Goal: Task Accomplishment & Management: Use online tool/utility

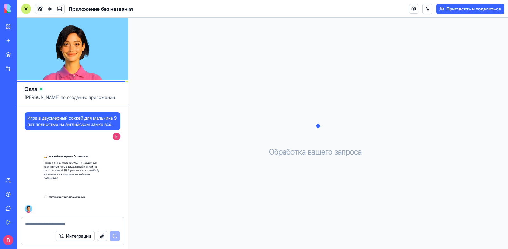
scroll to position [4, 0]
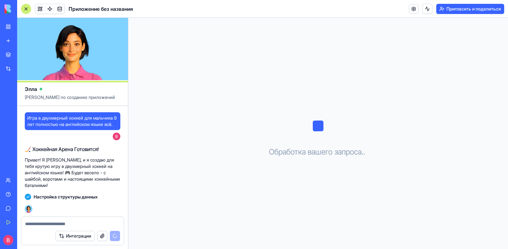
click at [37, 165] on font "Привет! Я [PERSON_NAME], и я создаю для тебя крутую игру в двухмерный хоккей на…" at bounding box center [72, 172] width 95 height 31
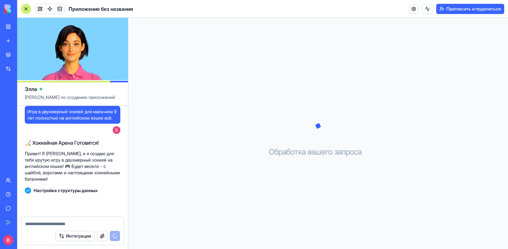
scroll to position [15, 0]
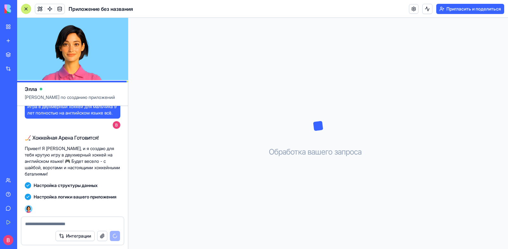
drag, startPoint x: 106, startPoint y: 184, endPoint x: 133, endPoint y: 187, distance: 27.5
click at [133, 187] on div "[PERSON_NAME] по созданию приложений Игра в двухмерный хоккей для мальчика 9 ле…" at bounding box center [262, 133] width 491 height 231
click at [82, 153] on font "Привет! Я [PERSON_NAME], и я создаю для тебя крутую игру в двухмерный хоккей на…" at bounding box center [72, 160] width 95 height 31
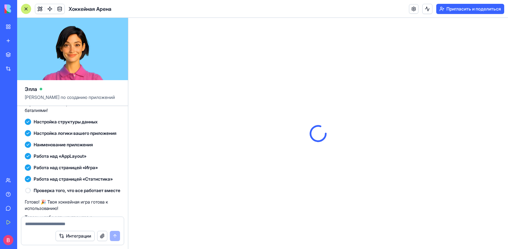
scroll to position [144, 0]
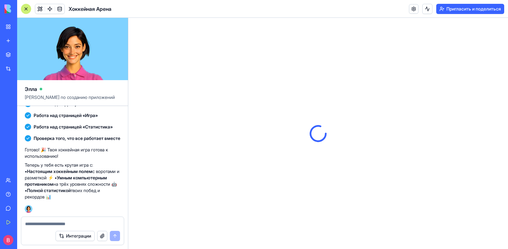
click at [46, 162] on font "Теперь у тебя есть крутая игра с: •" at bounding box center [59, 168] width 68 height 12
click at [90, 135] on font "Проверка того, что все работает вместе" at bounding box center [77, 137] width 87 height 5
click at [107, 10] on font "Хоккейная Арена" at bounding box center [90, 9] width 43 height 6
click at [94, 181] on font "на трёх уровнях сложности 🤖" at bounding box center [85, 183] width 64 height 5
drag, startPoint x: 88, startPoint y: 175, endPoint x: 91, endPoint y: 170, distance: 5.8
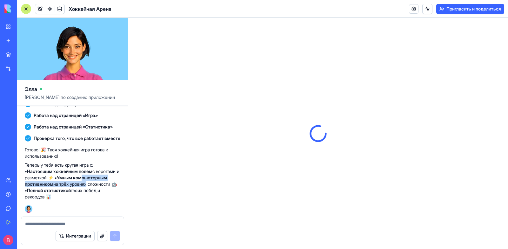
click at [91, 170] on p "Теперь у тебя есть крутая игра с: • Настоящим хоккейным полем с воротами и разм…" at bounding box center [73, 181] width 96 height 38
click at [77, 168] on font "Настоящим хоккейным полем" at bounding box center [59, 170] width 65 height 5
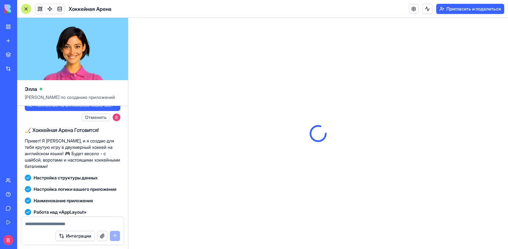
scroll to position [0, 0]
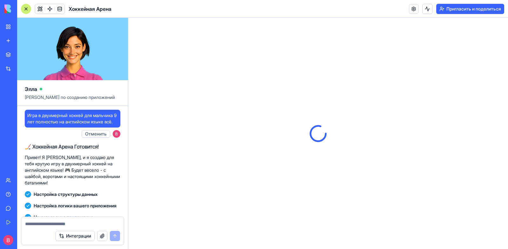
click at [47, 150] on font "🏒 Хоккейная Арена Готовится!" at bounding box center [62, 146] width 74 height 6
drag, startPoint x: 84, startPoint y: 171, endPoint x: 86, endPoint y: 168, distance: 3.6
click at [85, 170] on font "Привет! Я [PERSON_NAME], и я создаю для тебя крутую игру в двухмерный хоккей на…" at bounding box center [72, 169] width 95 height 31
drag, startPoint x: 62, startPoint y: 122, endPoint x: 75, endPoint y: 129, distance: 15.2
click at [76, 124] on font "Игра в двухмерный хоккей для мальчика 9 лет полностью на английском языке всё." at bounding box center [71, 118] width 89 height 12
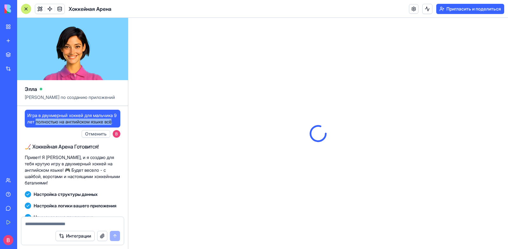
copy font "полностью на английском языке всё"
click at [55, 225] on textarea at bounding box center [72, 223] width 95 height 6
paste textarea "**********"
click at [68, 225] on textarea "**********" at bounding box center [72, 223] width 95 height 6
drag, startPoint x: 68, startPoint y: 225, endPoint x: 64, endPoint y: 231, distance: 7.6
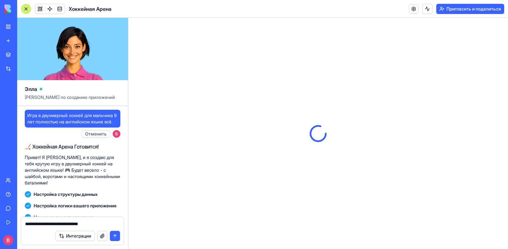
click at [68, 225] on textarea "**********" at bounding box center [72, 223] width 95 height 6
type textarea "**********"
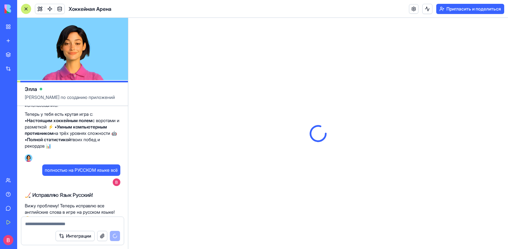
scroll to position [239, 0]
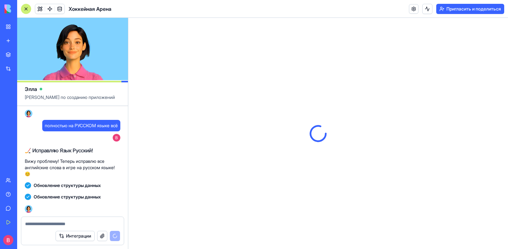
click at [65, 162] on font "Вижу проблему! Теперь исправлю все английские слова в игре на русском языке! 😊" at bounding box center [70, 167] width 90 height 18
click at [46, 160] on font "Вижу проблему! Теперь исправлю все английские слова в игре на русском языке! 😊" at bounding box center [70, 167] width 90 height 18
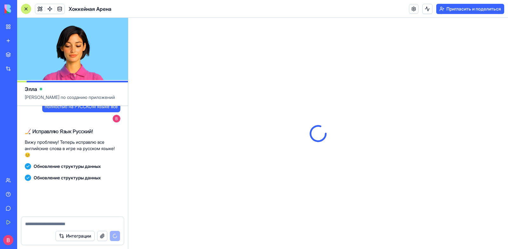
scroll to position [273, 0]
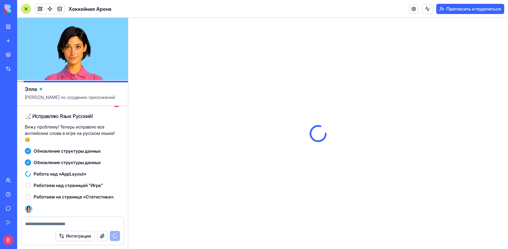
click at [71, 223] on textarea at bounding box center [72, 223] width 95 height 6
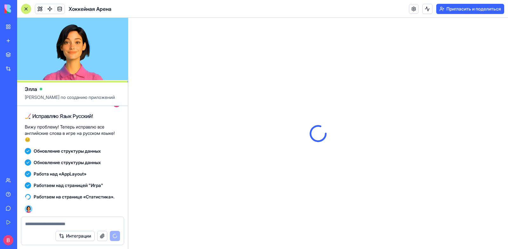
click at [74, 133] on font "Вижу проблему! Теперь исправлю все английские слова в игре на русском языке! 😊" at bounding box center [70, 133] width 90 height 18
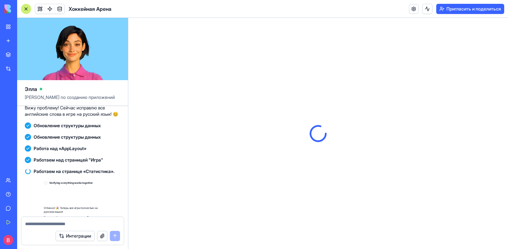
scroll to position [365, 0]
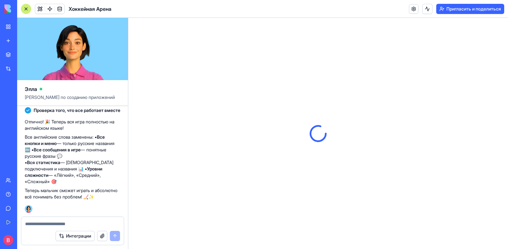
click at [77, 152] on font "— только русские названия 🔤 •" at bounding box center [70, 146] width 90 height 12
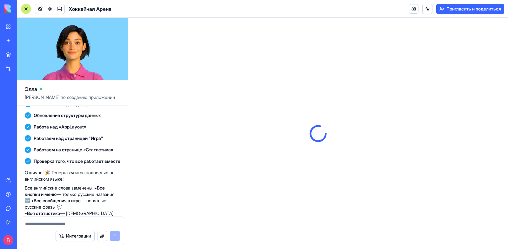
scroll to position [333, 0]
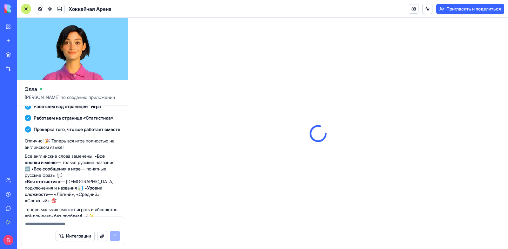
click at [84, 150] on font "Отлично! 🎉 Теперь вся игра полностью на английском языке!" at bounding box center [70, 144] width 90 height 12
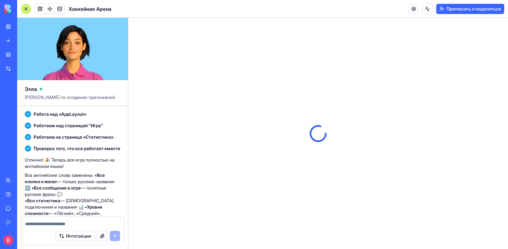
scroll to position [250, 0]
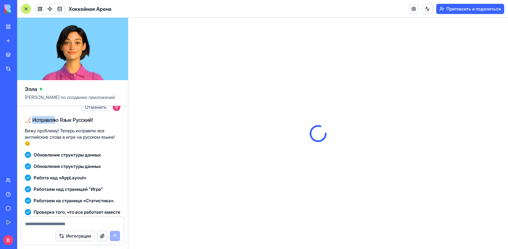
drag, startPoint x: 33, startPoint y: 140, endPoint x: 57, endPoint y: 138, distance: 23.2
click at [57, 123] on font "🏒 Исправляю Язык Русский!" at bounding box center [59, 120] width 68 height 6
click at [78, 146] on font "Вижу проблему! Теперь исправлю все английские слова в игре на русском языке! 😊" at bounding box center [70, 137] width 90 height 18
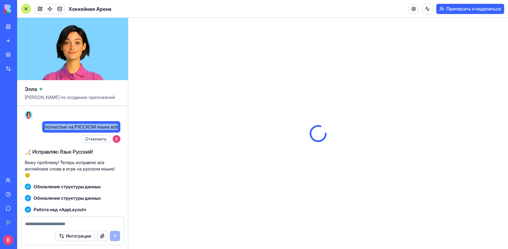
drag, startPoint x: 41, startPoint y: 147, endPoint x: 118, endPoint y: 144, distance: 77.2
click at [118, 132] on div "полностью на РУССКОМ языке всё" at bounding box center [81, 126] width 78 height 11
copy font "полностью на РУССКОМ языке всё"
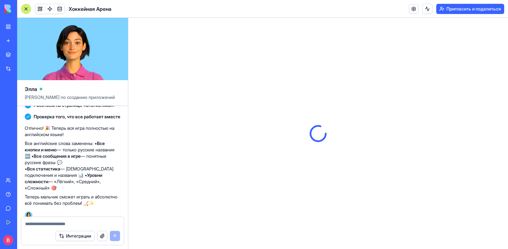
scroll to position [377, 0]
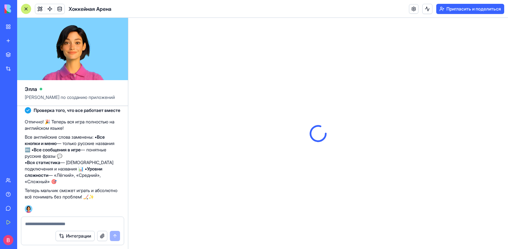
click at [48, 222] on textarea at bounding box center [72, 223] width 95 height 6
paste textarea "**********"
click at [25, 224] on textarea "**********" at bounding box center [72, 223] width 95 height 6
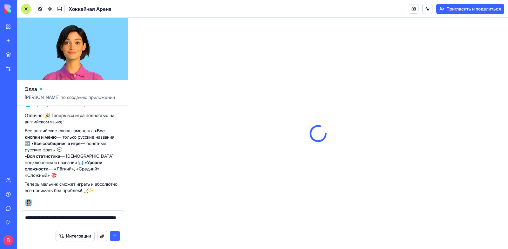
type textarea "**********"
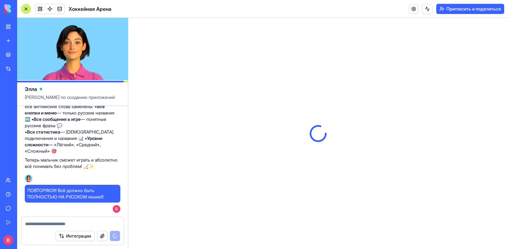
scroll to position [376, 0]
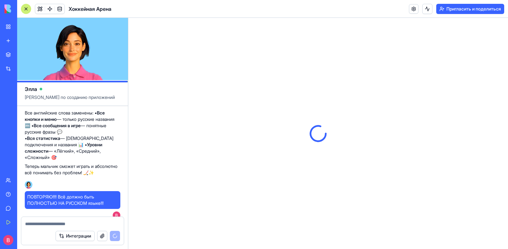
click at [63, 175] on font "Теперь мальчик сможет играть и абсолютно всё понимать без проблем! 🏒✨" at bounding box center [71, 169] width 93 height 12
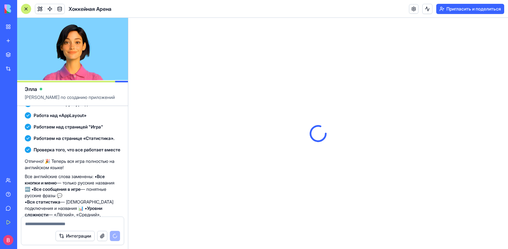
scroll to position [408, 0]
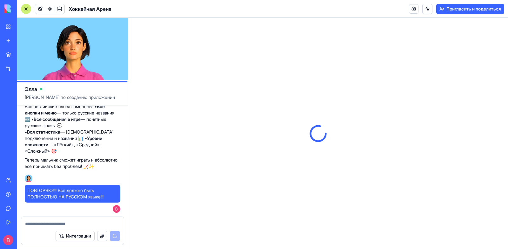
click at [66, 160] on font "Теперь мальчик сможет играть и абсолютно всё понимать без проблем! 🏒✨" at bounding box center [71, 163] width 93 height 12
click at [69, 160] on font "Теперь мальчик сможет играть и абсолютно всё понимать без проблем! 🏒✨" at bounding box center [71, 163] width 93 height 12
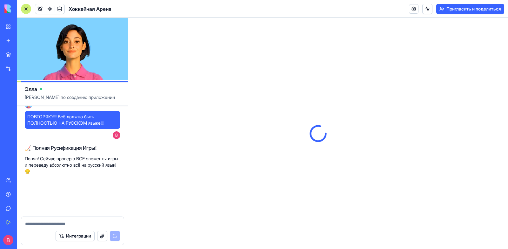
scroll to position [490, 0]
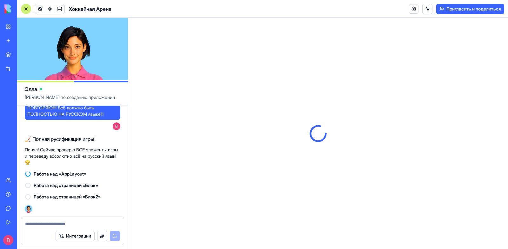
click at [81, 157] on font "Понял! Сейчас проверю ВСЕ элементы игры и переведу абсолютно всё на русский язы…" at bounding box center [71, 156] width 93 height 18
click at [57, 225] on textarea at bounding box center [72, 223] width 95 height 6
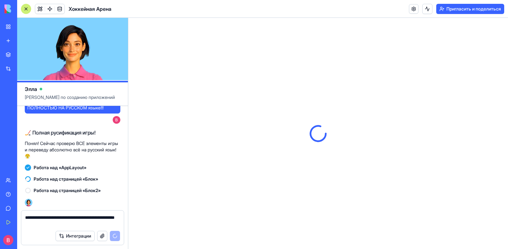
click at [56, 97] on font "[PERSON_NAME] по созданию приложений" at bounding box center [70, 96] width 90 height 5
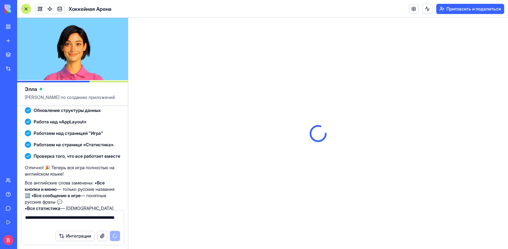
scroll to position [497, 0]
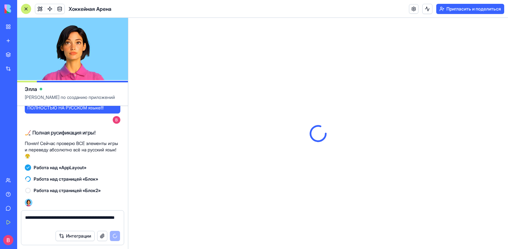
click at [72, 148] on font "Понял! Сейчас проверю ВСЕ элементы игры и переведу абсолютно всё на русский язы…" at bounding box center [71, 149] width 93 height 18
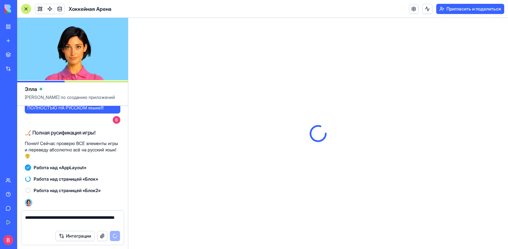
click at [35, 217] on textarea "**********" at bounding box center [72, 220] width 95 height 13
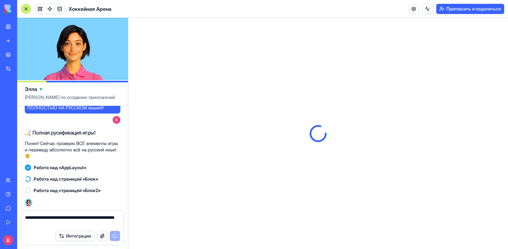
click at [83, 224] on textarea "**********" at bounding box center [72, 220] width 95 height 13
click at [88, 224] on textarea "**********" at bounding box center [72, 220] width 95 height 13
click at [70, 144] on font "Понял! Сейчас проверю ВСЕ элементы игры и переведу абсолютно всё на русский язы…" at bounding box center [71, 149] width 93 height 18
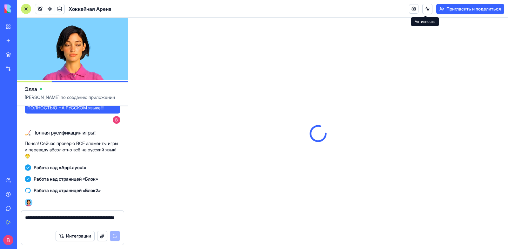
click at [62, 134] on font "🏒 Полная русификация игры!" at bounding box center [60, 132] width 71 height 6
click at [62, 143] on font "Понял! Сейчас проверю ВСЕ элементы игры и переведу абсолютно всё на русский язы…" at bounding box center [71, 149] width 93 height 18
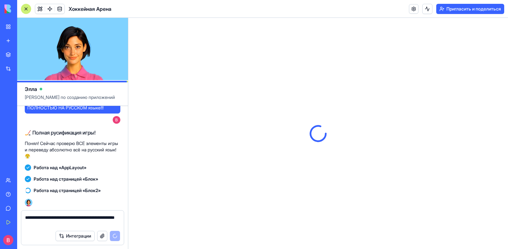
click at [30, 144] on font "Понял! Сейчас проверю ВСЕ элементы игры и переведу абсолютно всё на русский язы…" at bounding box center [71, 149] width 93 height 18
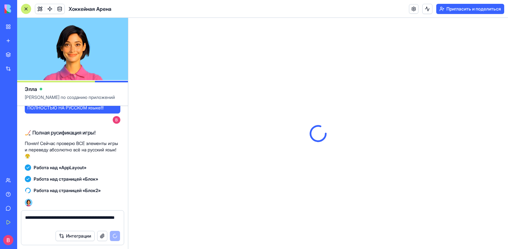
click at [60, 143] on font "Понял! Сейчас проверю ВСЕ элементы игры и переведу абсолютно всё на русский язы…" at bounding box center [71, 149] width 93 height 18
click at [78, 223] on textarea "**********" at bounding box center [72, 220] width 95 height 13
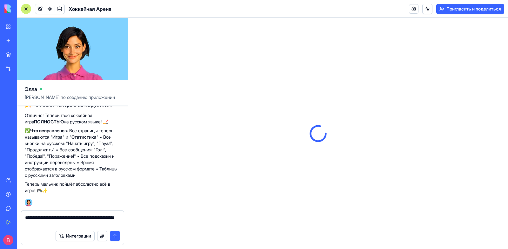
scroll to position [612, 0]
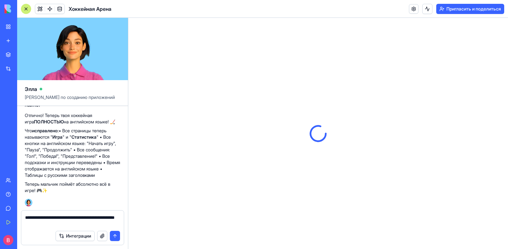
click at [64, 178] on p "Что исправлено: • Все страницы теперь называются " Игра " и " Статистика " • Вс…" at bounding box center [73, 152] width 96 height 51
click at [73, 158] on font "" • Все кнопки на английском языке: "Начать игру", "Пауза", "Продолжить" • Все …" at bounding box center [72, 156] width 95 height 44
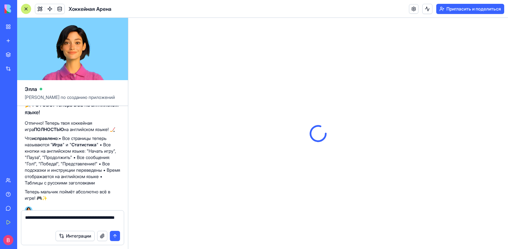
click at [71, 132] on font "Отлично! Теперь твоя хоккейная игра" at bounding box center [58, 126] width 67 height 12
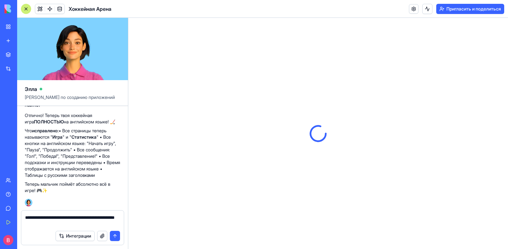
scroll to position [626, 0]
drag, startPoint x: 87, startPoint y: 223, endPoint x: 22, endPoint y: 217, distance: 65.1
click at [22, 217] on div "**********" at bounding box center [72, 218] width 103 height 17
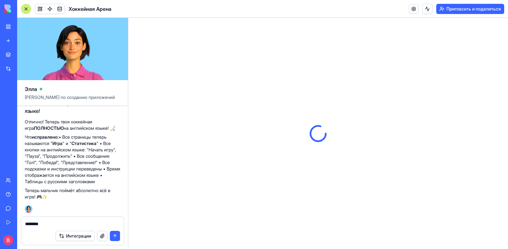
type textarea "*********"
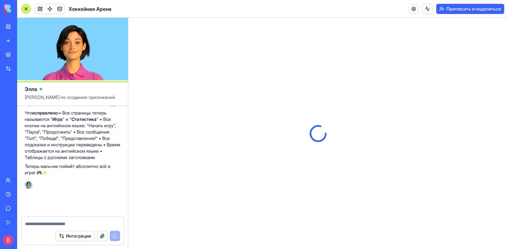
scroll to position [644, 0]
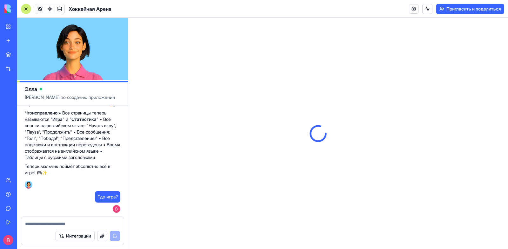
click at [43, 138] on font "" • Все кнопки на английском языке: "Начать игру", "Пауза", "Продолжить" • Все …" at bounding box center [72, 138] width 95 height 44
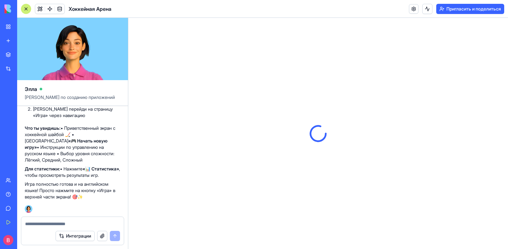
scroll to position [779, 0]
click at [44, 131] on font "Что ты увидишь:" at bounding box center [43, 127] width 36 height 5
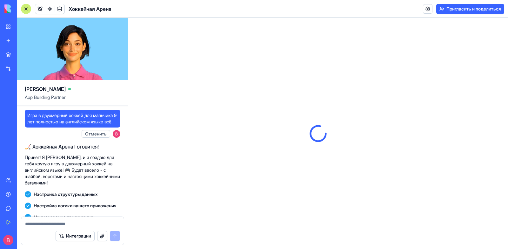
scroll to position [811, 0]
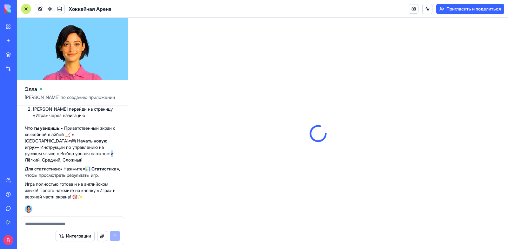
click at [59, 154] on font "• Инструкции по управлению на русском языке • Выбор уровня сложности: Лёгкий, С…" at bounding box center [70, 153] width 90 height 18
click at [51, 154] on font "• Инструкции по управлению на русском языке • Выбор уровня сложности: Лёгкий, С…" at bounding box center [70, 153] width 90 height 18
drag, startPoint x: 58, startPoint y: 190, endPoint x: 65, endPoint y: 186, distance: 8.1
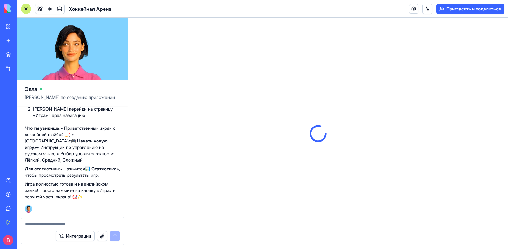
click at [58, 190] on font "Игра полностью готова и на английском языке! Просто нажмите на кнопку «Игра» в …" at bounding box center [70, 190] width 91 height 18
click at [70, 185] on font "Игра полностью готова и на английском языке! Просто нажмите на кнопку «Игра» в …" at bounding box center [70, 190] width 91 height 18
click at [34, 98] on font "Хоккейная Арена" at bounding box center [24, 98] width 36 height 5
click at [91, 98] on font "[PERSON_NAME] по созданию приложений" at bounding box center [70, 96] width 90 height 5
click at [84, 144] on font "• Инструкции по управлению на русском языке • Выбор уровня сложности: Лёгкий, С…" at bounding box center [70, 153] width 90 height 18
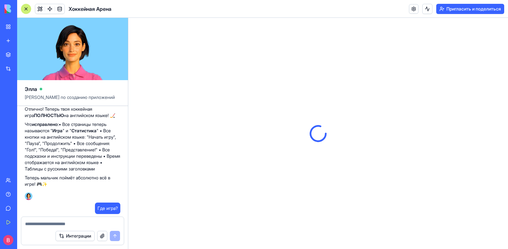
scroll to position [817, 0]
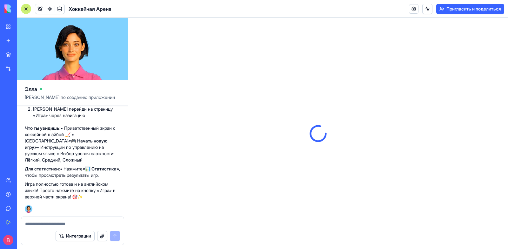
click at [37, 184] on font "Игра полностью готова и на английском языке! Просто нажмите на кнопку «Игра» в …" at bounding box center [70, 190] width 91 height 18
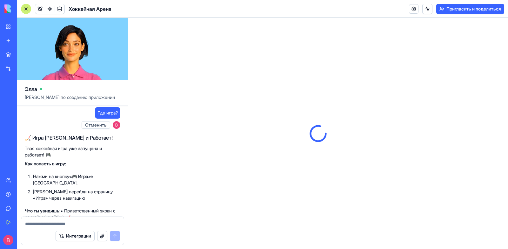
scroll to position [722, 0]
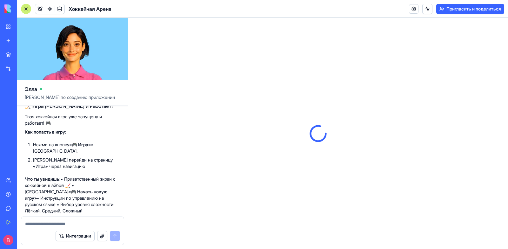
click at [81, 125] on font "Твоя хоккейная игра уже запущена и работает! 🎮" at bounding box center [63, 120] width 77 height 12
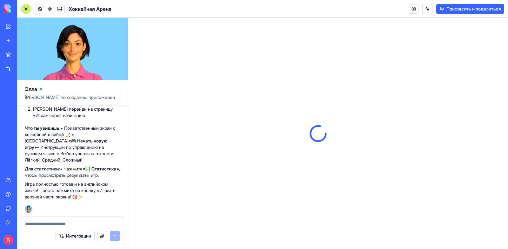
scroll to position [817, 0]
click at [102, 144] on font "• Инструкции по управлению на русском языке • Выбор уровня сложности: Лёгкий, С…" at bounding box center [70, 153] width 90 height 18
click at [73, 147] on font "• Инструкции по управлению на русском языке • Выбор уровня сложности: Лёгкий, С…" at bounding box center [70, 153] width 90 height 18
click at [50, 148] on font "• Инструкции по управлению на русском языке • Выбор уровня сложности: Лёгкий, С…" at bounding box center [70, 153] width 90 height 18
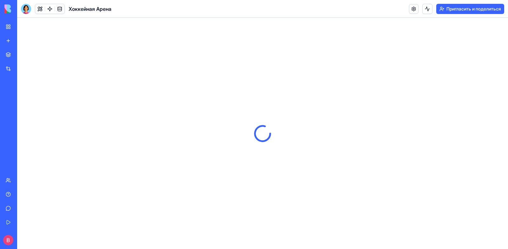
click at [247, 3] on header "Хоккейная Арена Пригласить и поделиться" at bounding box center [262, 9] width 491 height 18
click at [25, 8] on div at bounding box center [26, 9] width 10 height 10
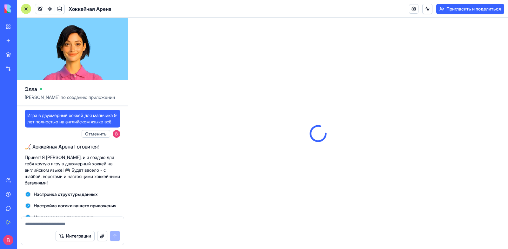
scroll to position [811, 0]
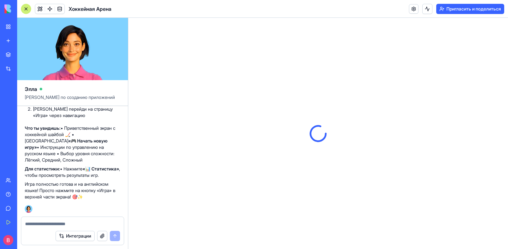
click at [46, 141] on font "«🎮 Начать новую игру»" at bounding box center [66, 144] width 83 height 12
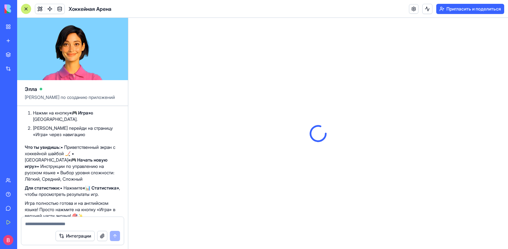
scroll to position [817, 0]
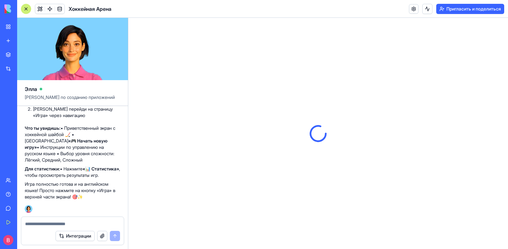
click at [456, 8] on font "Пригласить и поделиться" at bounding box center [474, 8] width 55 height 5
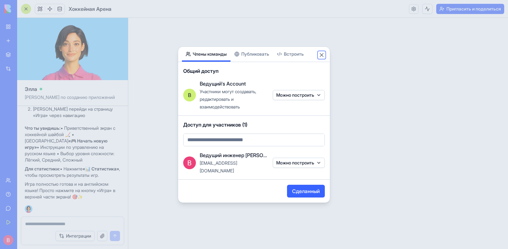
click at [322, 58] on button "Закрывать" at bounding box center [322, 55] width 6 height 6
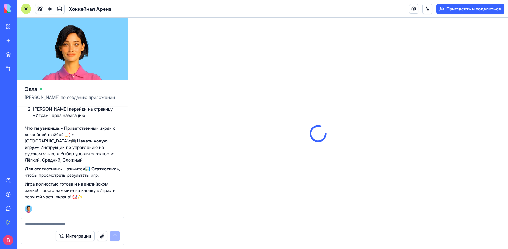
click at [81, 125] on font "• Приветственный экран с хоккейной шайбой 🏒 • [GEOGRAPHIC_DATA]" at bounding box center [70, 134] width 91 height 18
click at [79, 144] on font "• Инструкции по управлению на русском языке • Выбор уровня сложности: Лёгкий, С…" at bounding box center [70, 153] width 90 height 18
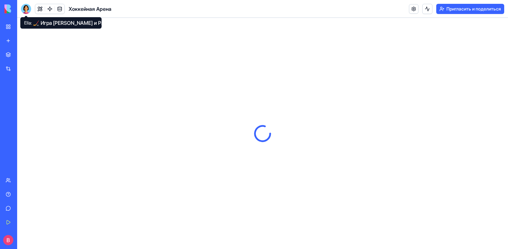
click at [26, 11] on div at bounding box center [26, 9] width 10 height 10
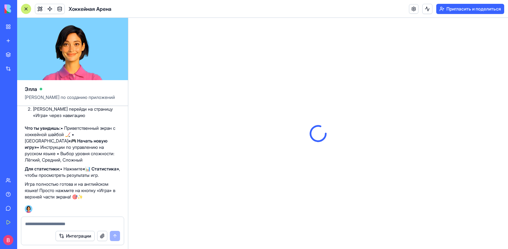
click at [38, 141] on font "«🎮 Начать новую игру»" at bounding box center [66, 144] width 83 height 12
click at [62, 169] on font ", чтобы просмотреть результаты игр." at bounding box center [72, 172] width 95 height 12
click at [50, 145] on font "• Инструкции по управлению на русском языке • Выбор уровня сложности: Лёгкий, С…" at bounding box center [70, 153] width 90 height 18
click at [30, 99] on font "Хоккейная Арена" at bounding box center [24, 98] width 36 height 5
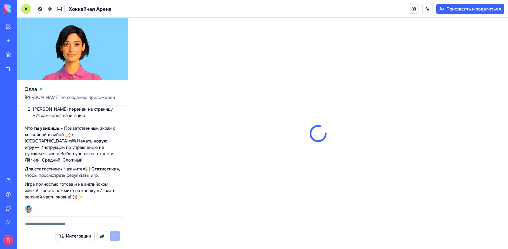
click at [136, 31] on div at bounding box center [318, 133] width 380 height 231
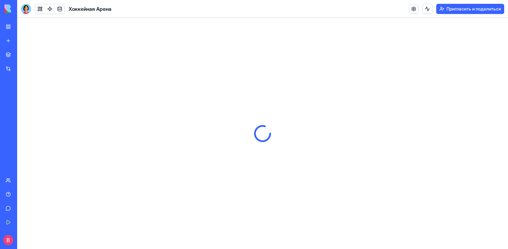
click at [172, 9] on header "Хоккейная Арена Пригласить и поделиться" at bounding box center [262, 9] width 491 height 18
click at [26, 9] on div at bounding box center [26, 9] width 10 height 10
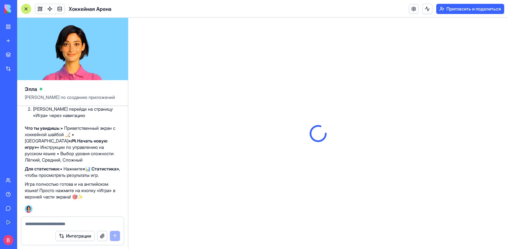
click at [50, 135] on font "• Приветственный экран с хоккейной шайбой 🏒 • [GEOGRAPHIC_DATA]" at bounding box center [70, 134] width 91 height 18
click at [38, 68] on font "Интеграции" at bounding box center [27, 68] width 24 height 5
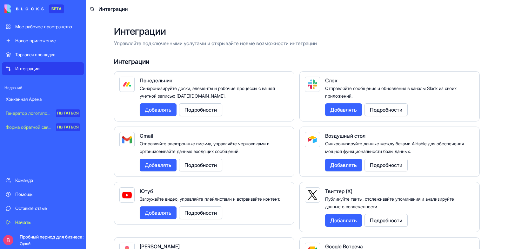
click at [39, 26] on font "Мое рабочее пространство" at bounding box center [43, 26] width 57 height 5
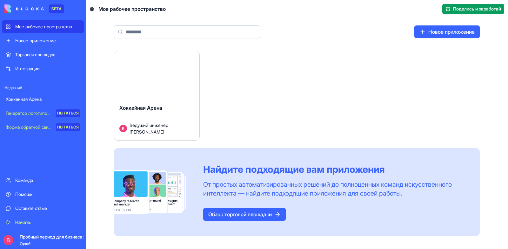
click at [24, 98] on font "Хоккейная Арена" at bounding box center [24, 98] width 36 height 5
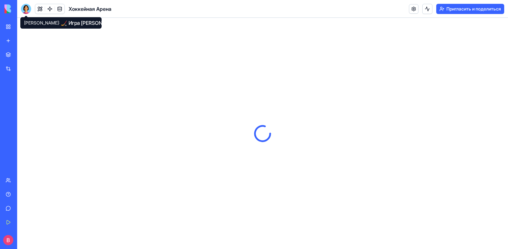
click at [28, 10] on div at bounding box center [26, 9] width 10 height 10
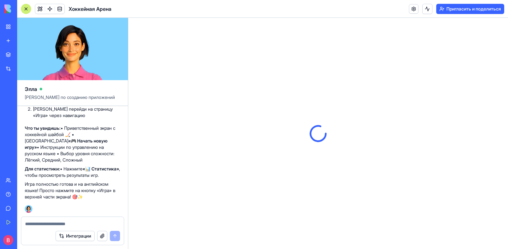
click at [46, 150] on p "Что ты увидишь: • Приветственный экран с хоккейной шайбой 🏒 • Кнопка «🎮 Начать …" at bounding box center [73, 144] width 96 height 38
click at [82, 137] on p "Что ты увидишь: • Приветственный экран с хоккейной шайбой 🏒 • Кнопка «🎮 Начать …" at bounding box center [73, 144] width 96 height 38
